Goal: Find specific page/section: Find specific page/section

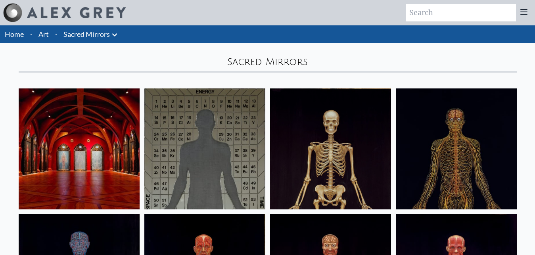
click at [418, 13] on input "search" at bounding box center [461, 12] width 110 height 17
type input "deutsch"
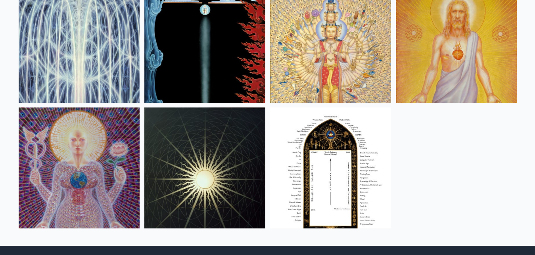
scroll to position [571, 0]
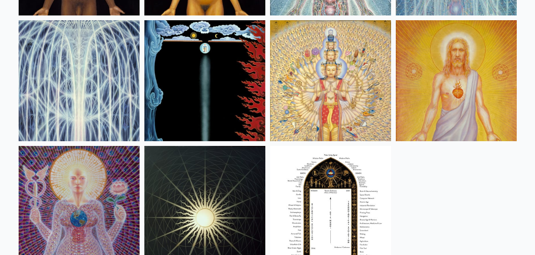
click at [330, 211] on img at bounding box center [330, 206] width 121 height 121
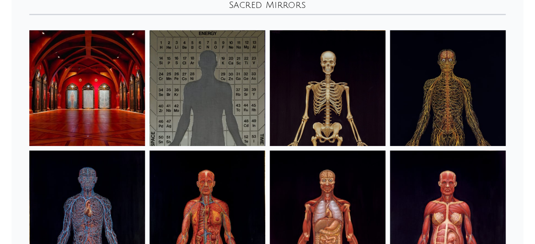
scroll to position [5, 0]
